Goal: Entertainment & Leisure: Consume media (video, audio)

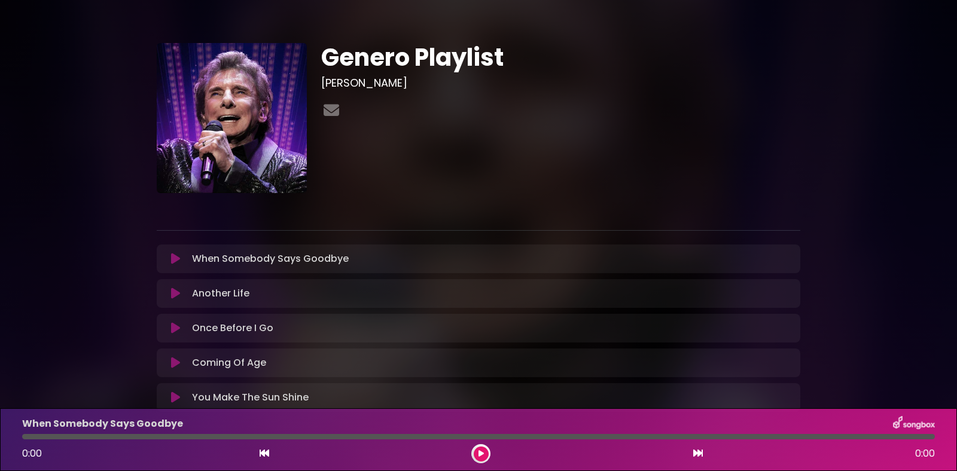
scroll to position [80, 0]
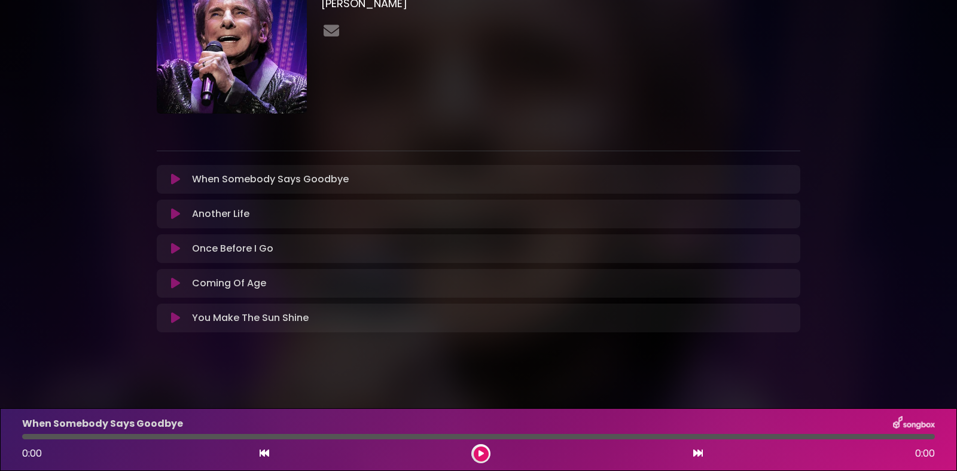
click at [177, 319] on icon at bounding box center [175, 318] width 9 height 12
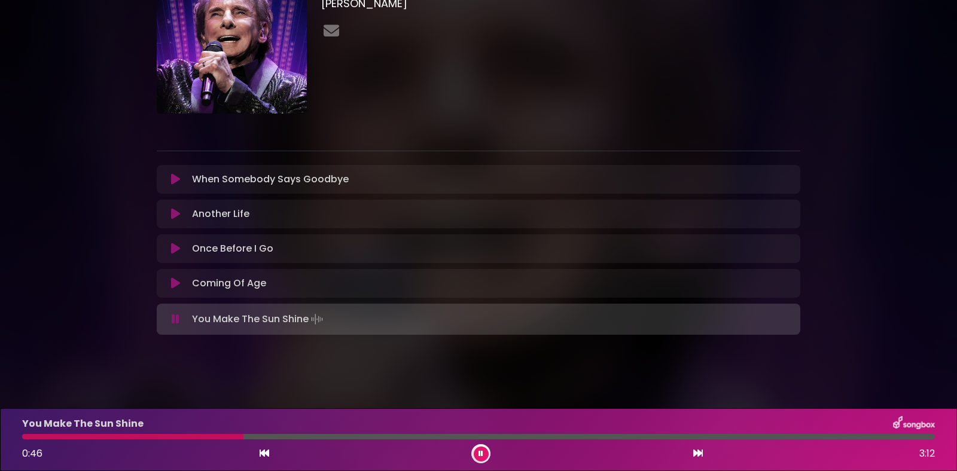
click at [178, 181] on icon at bounding box center [175, 179] width 9 height 12
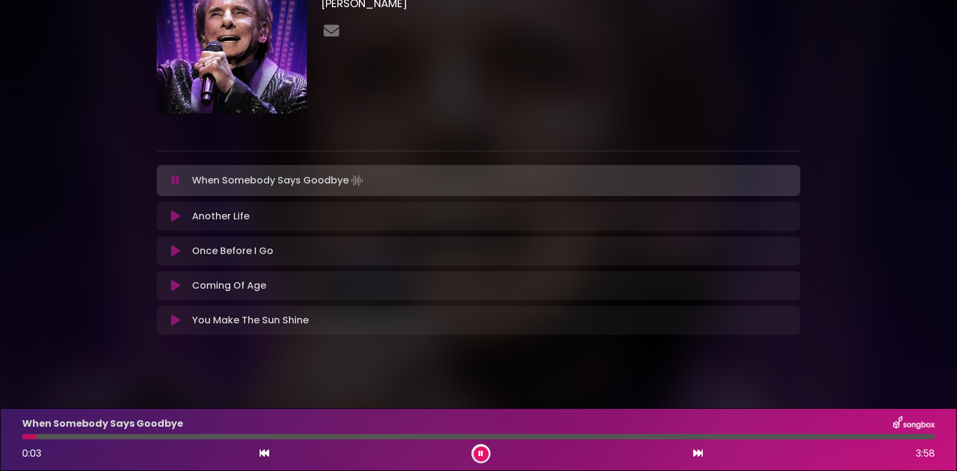
click at [60, 435] on div at bounding box center [478, 436] width 913 height 5
click at [95, 437] on div at bounding box center [478, 436] width 913 height 5
click at [139, 437] on div at bounding box center [478, 436] width 913 height 5
click at [175, 438] on div at bounding box center [478, 436] width 913 height 5
click at [224, 438] on div at bounding box center [478, 436] width 913 height 5
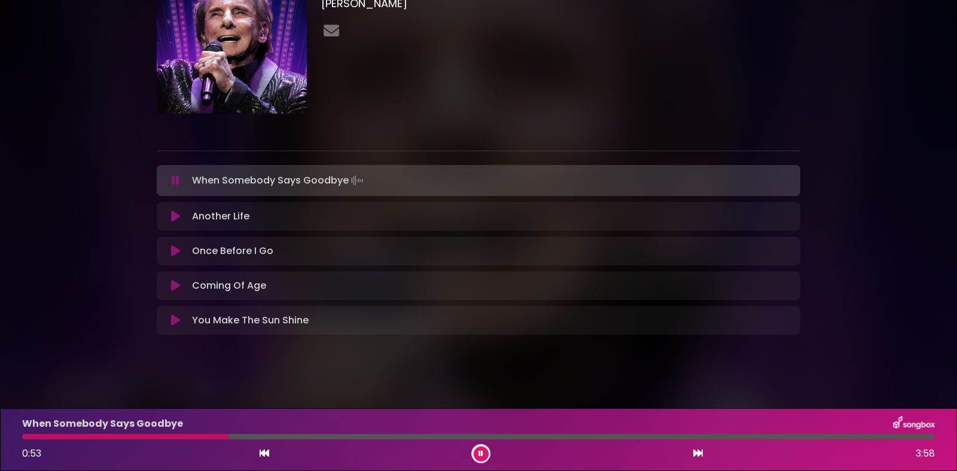
click at [376, 442] on div "When Somebody Says Goodbye 0:53 3:58" at bounding box center [478, 439] width 927 height 47
click at [377, 439] on div at bounding box center [478, 436] width 913 height 5
click at [173, 224] on div "Another Life Loading Track... Your Feedback" at bounding box center [479, 216] width 644 height 29
click at [176, 219] on icon at bounding box center [175, 217] width 9 height 12
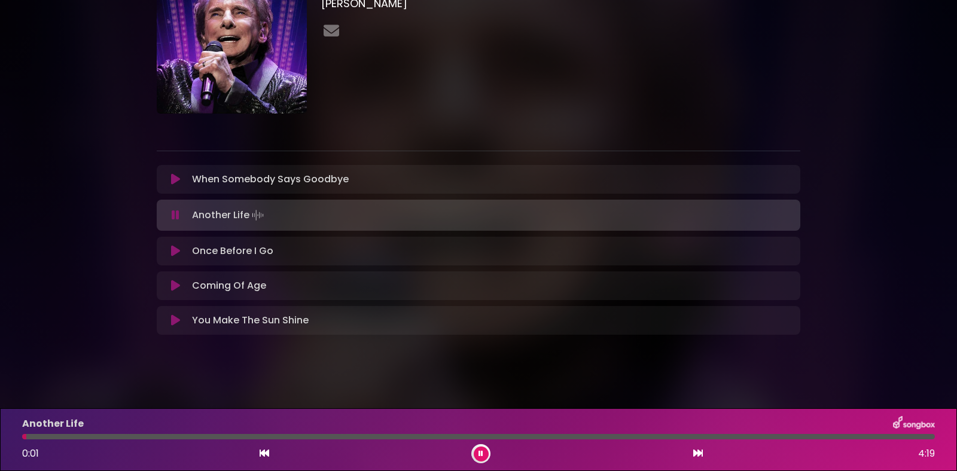
click at [96, 435] on div at bounding box center [478, 436] width 913 height 5
click at [194, 437] on div at bounding box center [478, 436] width 913 height 5
click at [175, 255] on icon at bounding box center [175, 251] width 9 height 12
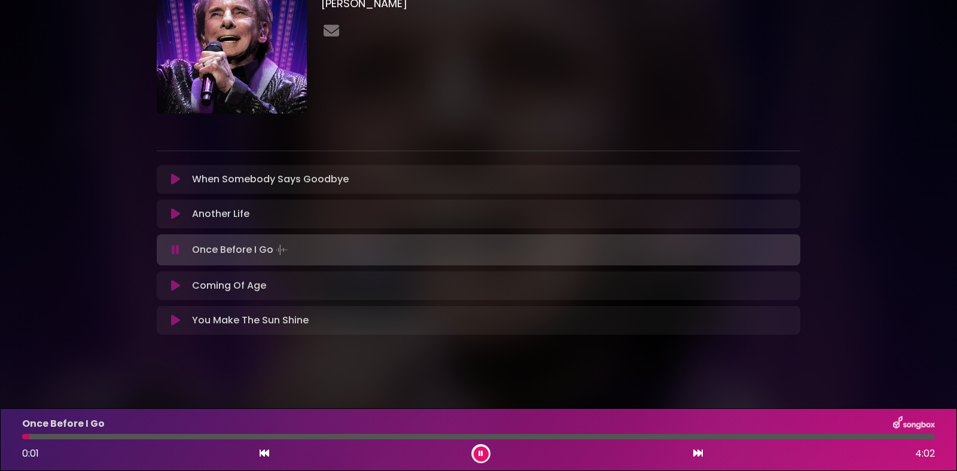
click at [47, 441] on div "Once Before I Go 0:01 4:02" at bounding box center [478, 439] width 927 height 47
click at [74, 440] on div "Once Before I Go 0:02 4:02" at bounding box center [478, 439] width 927 height 47
click at [250, 291] on p "Coming Of Age Loading Track..." at bounding box center [229, 286] width 74 height 14
click at [181, 282] on button at bounding box center [175, 286] width 23 height 12
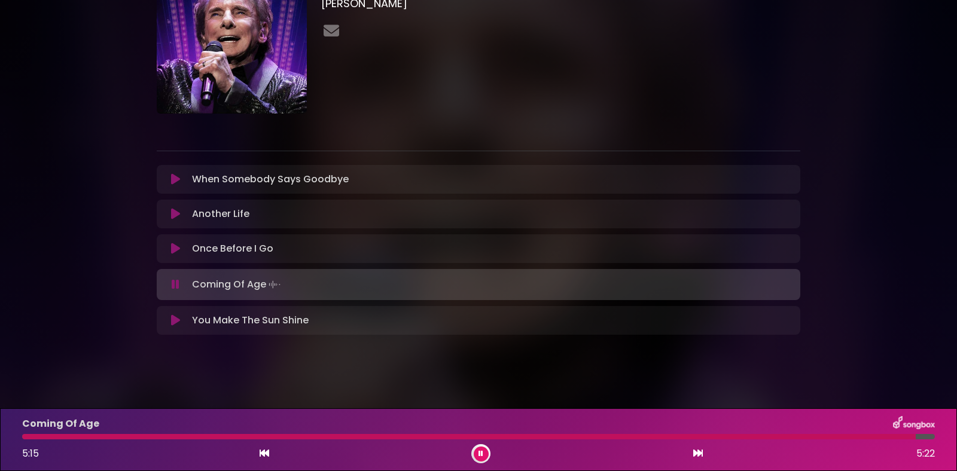
click at [39, 435] on div at bounding box center [469, 436] width 894 height 5
click at [484, 453] on button at bounding box center [481, 454] width 15 height 15
